Goal: Find specific page/section: Find specific page/section

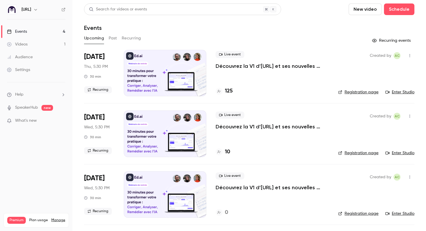
click at [230, 89] on h4 "125" at bounding box center [229, 91] width 8 height 8
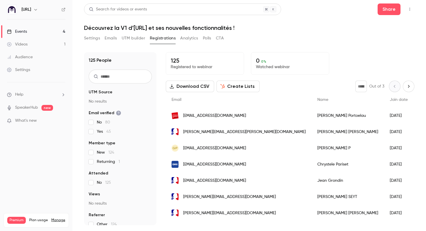
click at [311, 118] on div "[PERSON_NAME]" at bounding box center [347, 115] width 72 height 16
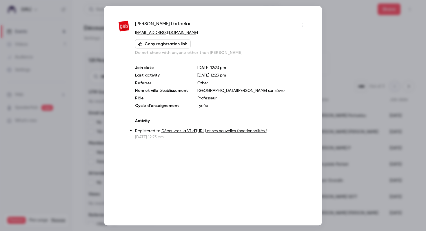
click at [325, 58] on div at bounding box center [213, 115] width 426 height 231
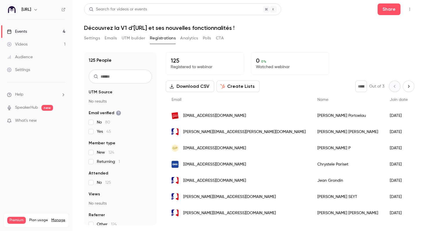
click at [311, 145] on div "[PERSON_NAME]" at bounding box center [347, 148] width 72 height 16
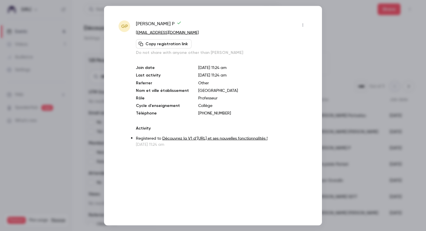
click at [337, 85] on div at bounding box center [213, 115] width 426 height 231
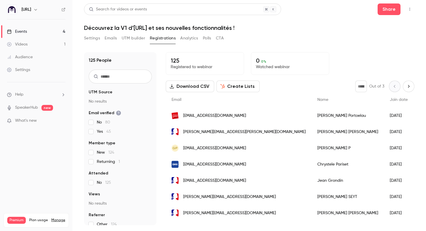
scroll to position [13, 0]
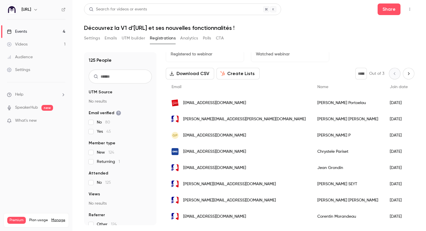
click at [311, 147] on div "[PERSON_NAME]" at bounding box center [347, 151] width 72 height 16
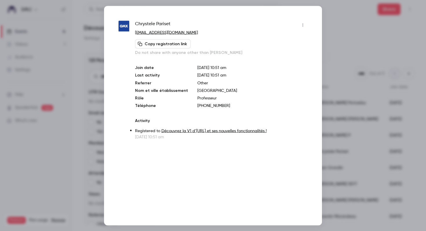
click at [335, 111] on div at bounding box center [213, 115] width 426 height 231
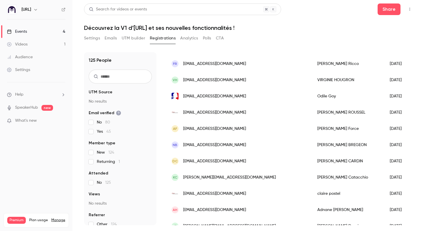
scroll to position [393, 0]
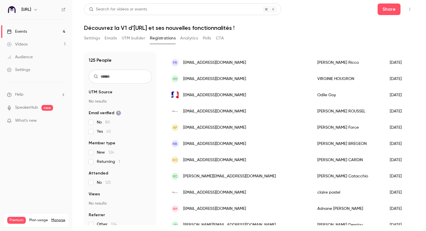
click at [38, 28] on link "Events 4" at bounding box center [36, 31] width 72 height 13
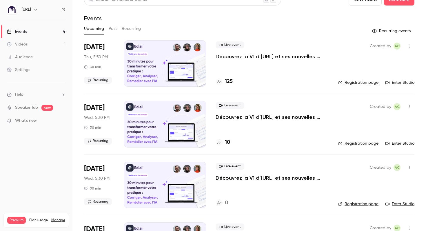
scroll to position [10, 0]
